Goal: Information Seeking & Learning: Check status

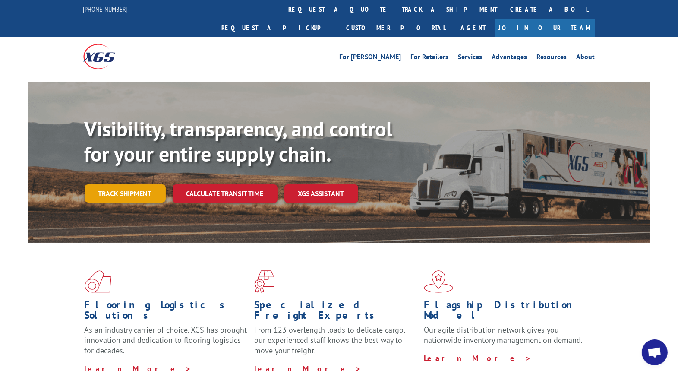
click at [107, 184] on link "Track shipment" at bounding box center [125, 193] width 81 height 18
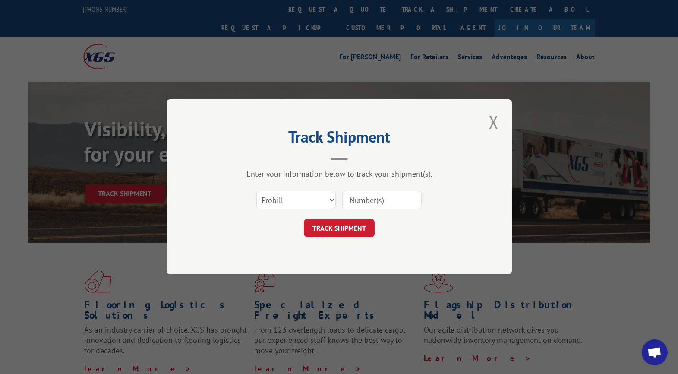
click at [375, 197] on input at bounding box center [381, 200] width 79 height 18
type input "CG521738"
click at [334, 222] on button "TRACK SHIPMENT" at bounding box center [339, 228] width 71 height 18
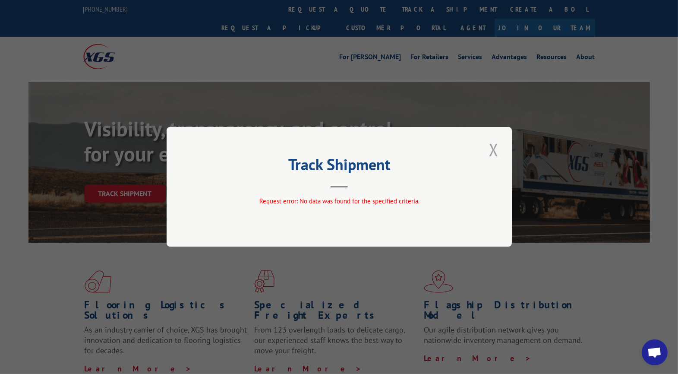
click at [494, 150] on button "Close modal" at bounding box center [493, 150] width 15 height 24
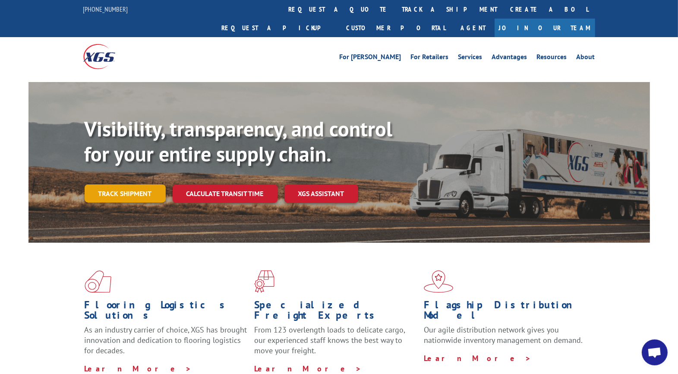
click at [132, 184] on link "Track shipment" at bounding box center [125, 193] width 81 height 18
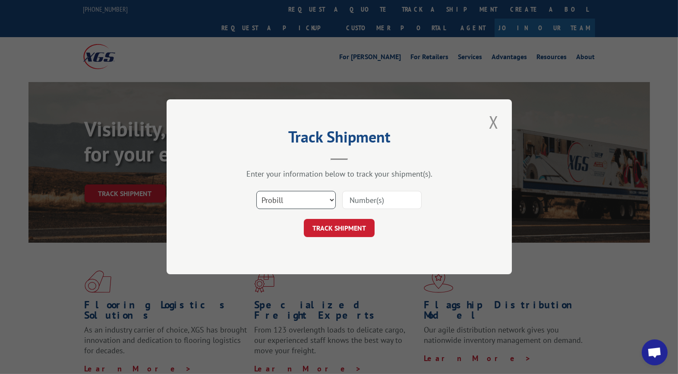
click at [309, 195] on select "Select category... Probill BOL PO" at bounding box center [295, 200] width 79 height 18
select select "po"
click at [256, 191] on select "Select category... Probill BOL PO" at bounding box center [295, 200] width 79 height 18
click at [378, 198] on input at bounding box center [381, 200] width 79 height 18
type input "UTA#24821389"
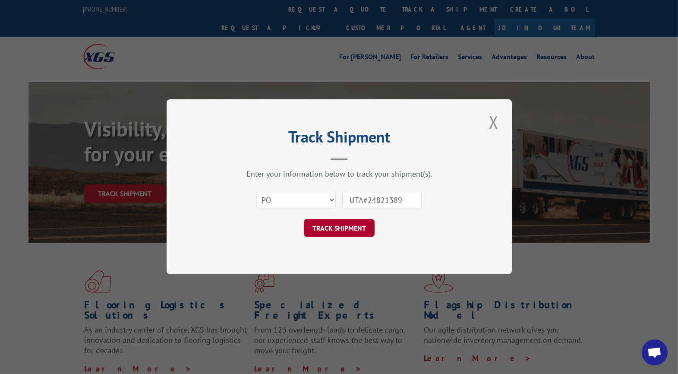
click at [331, 229] on button "TRACK SHIPMENT" at bounding box center [339, 228] width 71 height 18
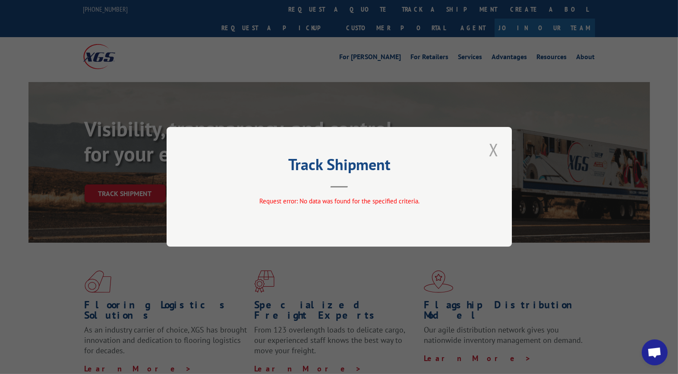
click at [491, 153] on button "Close modal" at bounding box center [493, 150] width 15 height 24
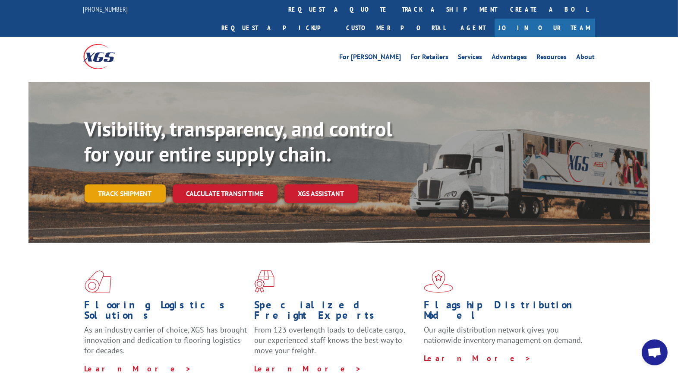
click at [111, 184] on link "Track shipment" at bounding box center [125, 193] width 81 height 18
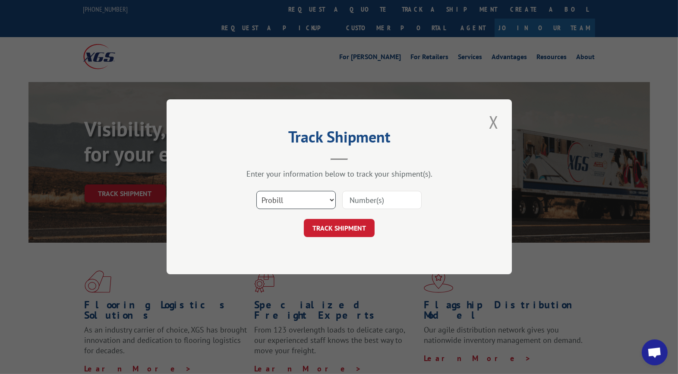
click at [303, 200] on select "Select category... Probill BOL PO" at bounding box center [295, 200] width 79 height 18
select select "po"
click at [256, 191] on select "Select category... Probill BOL PO" at bounding box center [295, 200] width 79 height 18
click at [362, 201] on input at bounding box center [381, 200] width 79 height 18
type input "24821389"
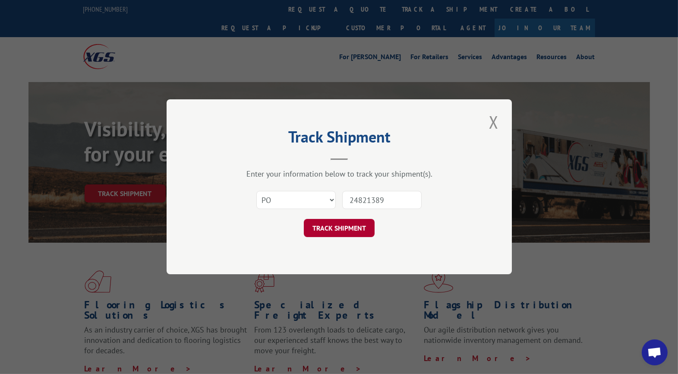
click at [329, 225] on button "TRACK SHIPMENT" at bounding box center [339, 228] width 71 height 18
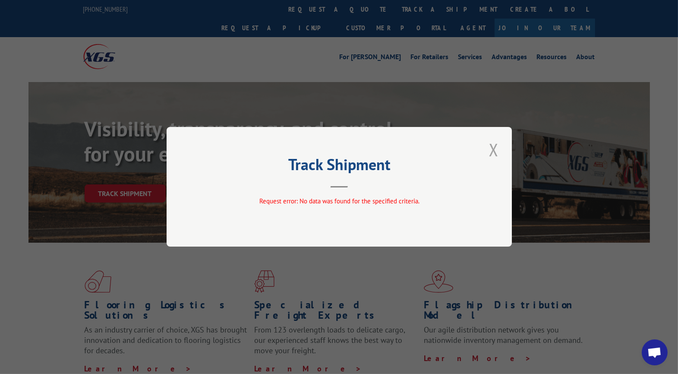
click at [492, 151] on button "Close modal" at bounding box center [493, 150] width 15 height 24
